Goal: Check status

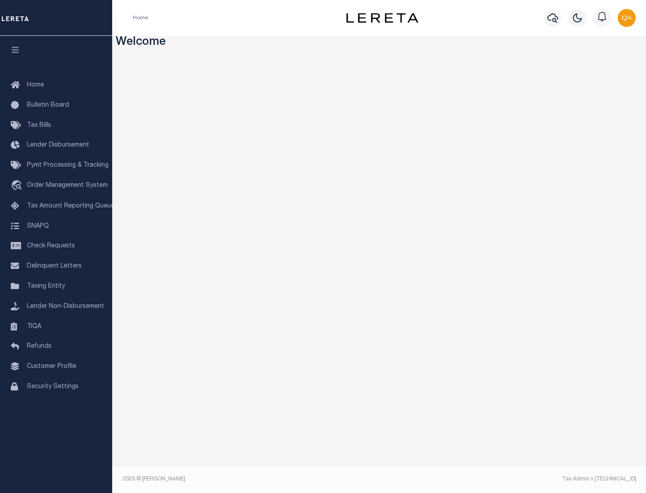
click at [56, 246] on span "Check Requests" at bounding box center [51, 246] width 48 height 6
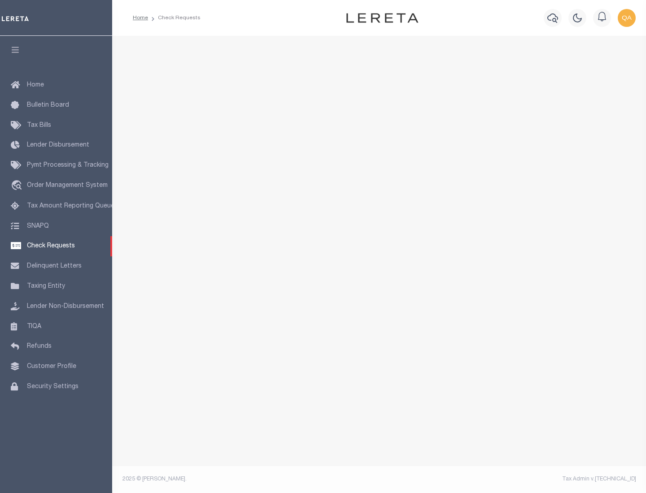
select select "50"
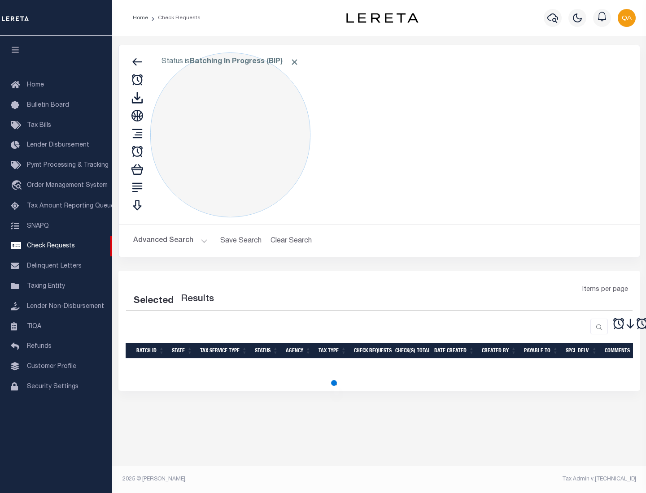
select select "50"
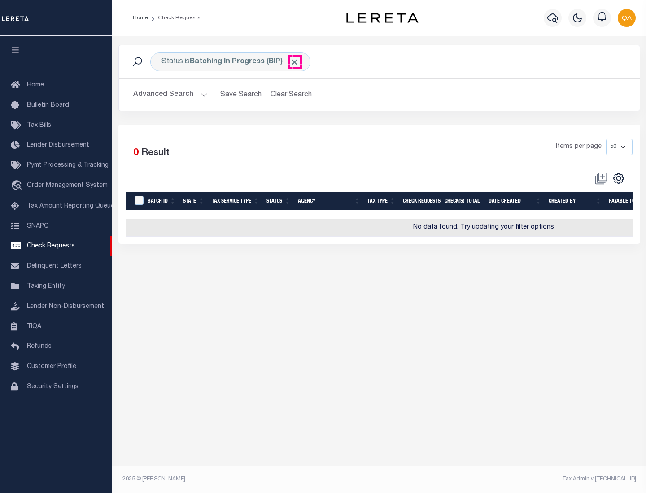
click at [295, 62] on span "Click to Remove" at bounding box center [294, 61] width 9 height 9
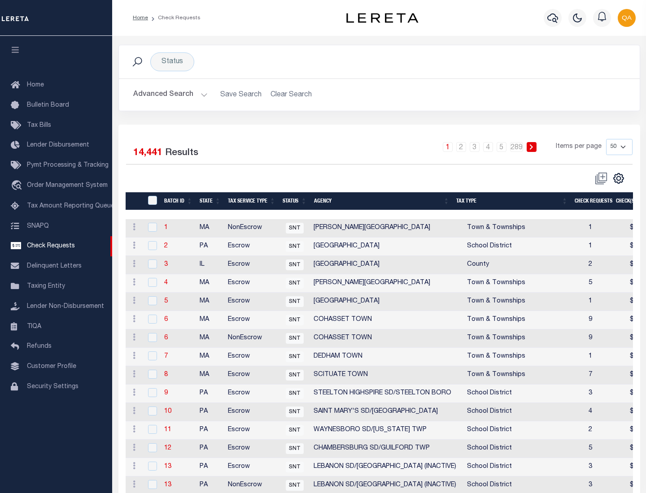
scroll to position [432, 0]
